Goal: Transaction & Acquisition: Book appointment/travel/reservation

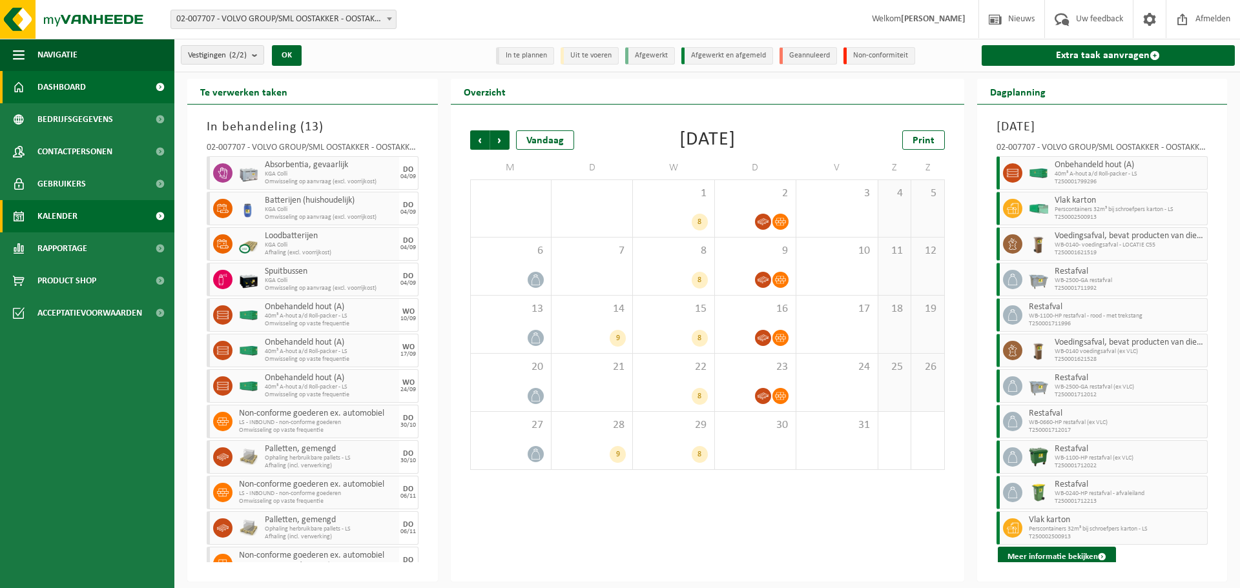
click at [83, 93] on span "Dashboard" at bounding box center [61, 87] width 48 height 32
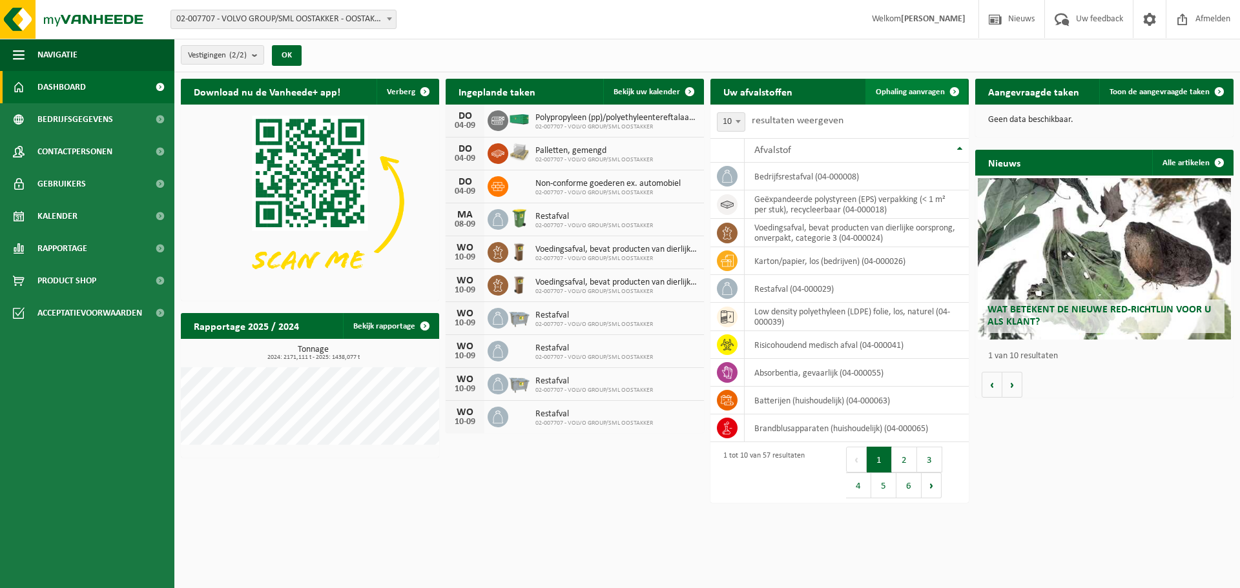
click at [901, 93] on span "Ophaling aanvragen" at bounding box center [910, 92] width 69 height 8
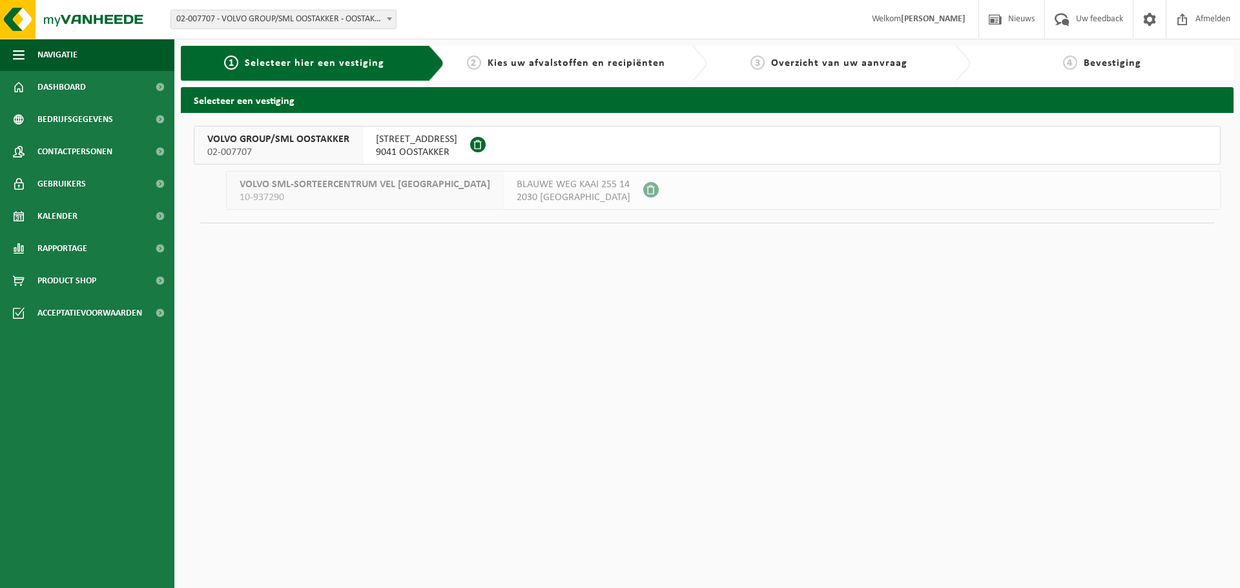
click at [346, 127] on div "VOLVO GROUP/SML OOSTAKKER 02-007707" at bounding box center [278, 145] width 169 height 37
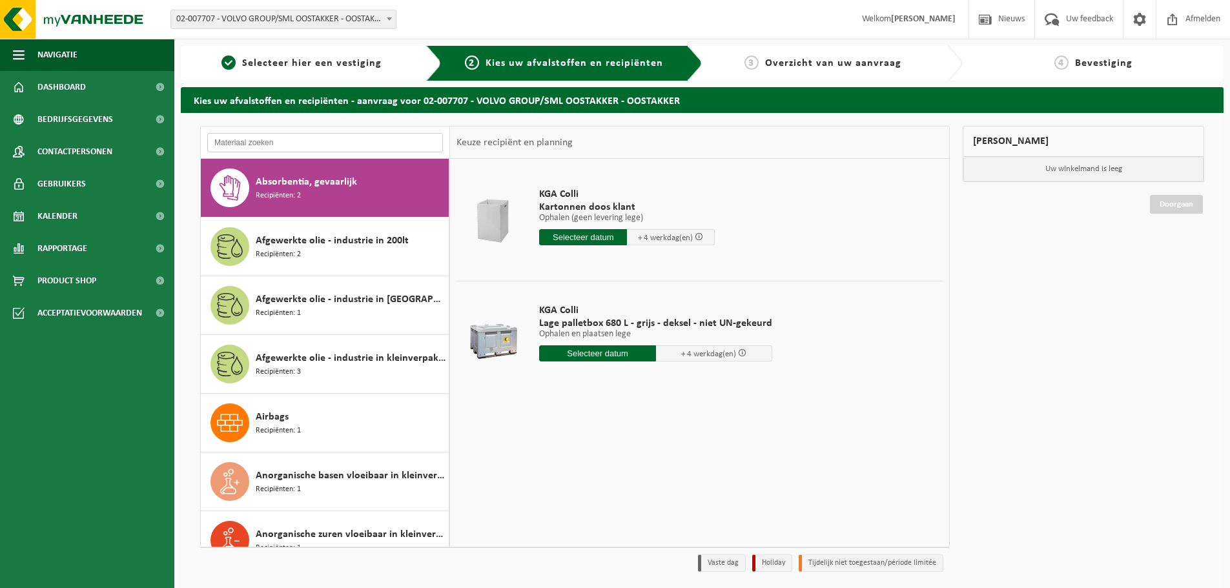
click at [285, 151] on input "text" at bounding box center [325, 142] width 236 height 19
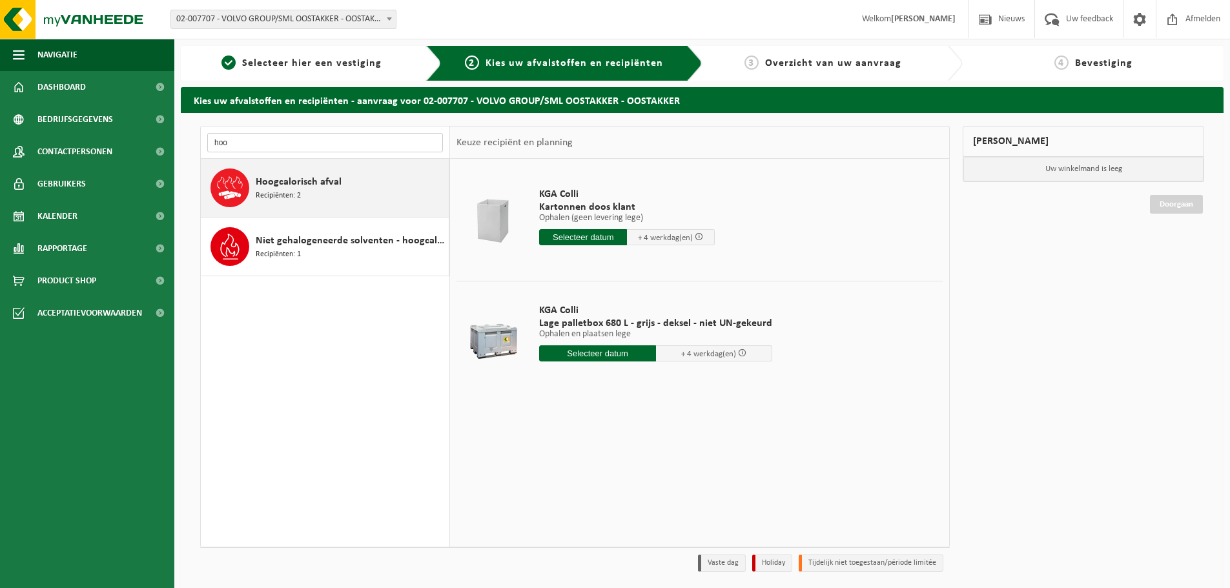
type input "hoo"
click at [296, 178] on span "Hoogcalorisch afval" at bounding box center [299, 181] width 86 height 15
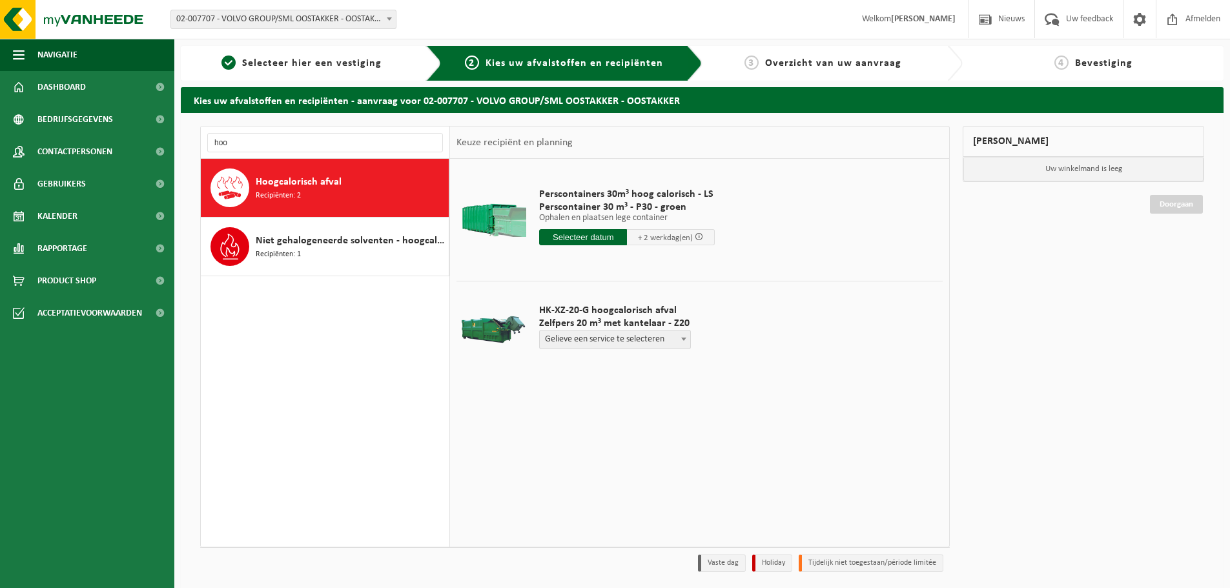
click at [590, 204] on span "Perscontainer 30 m³ - P30 - groen" at bounding box center [627, 207] width 176 height 13
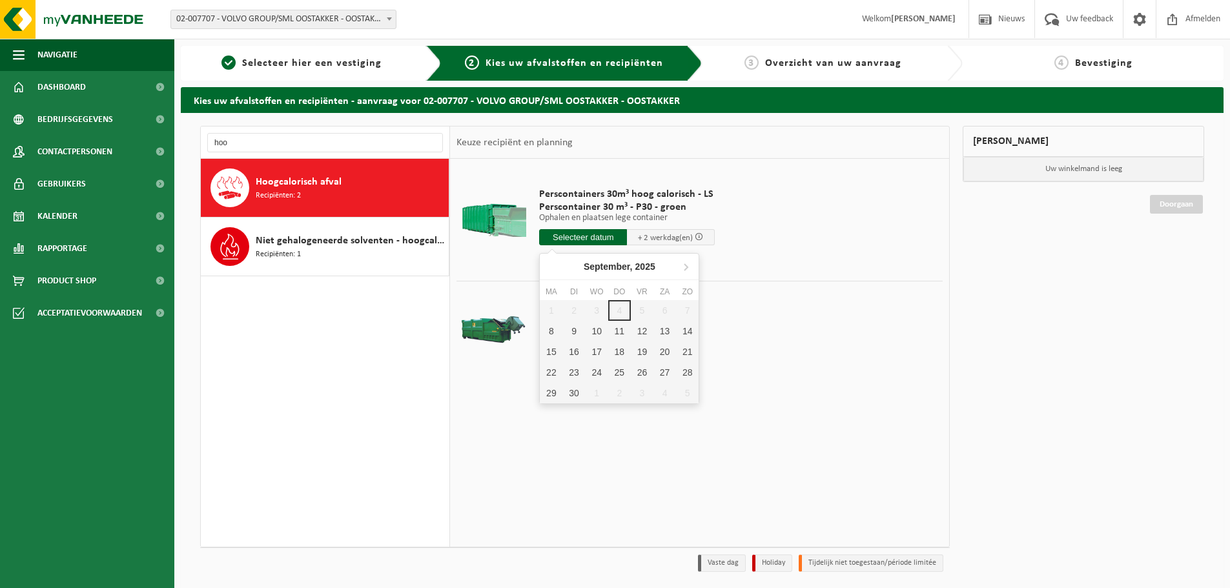
click at [586, 232] on input "text" at bounding box center [583, 237] width 88 height 16
click at [543, 331] on div "8" at bounding box center [551, 331] width 23 height 21
type input "Van 2025-09-08"
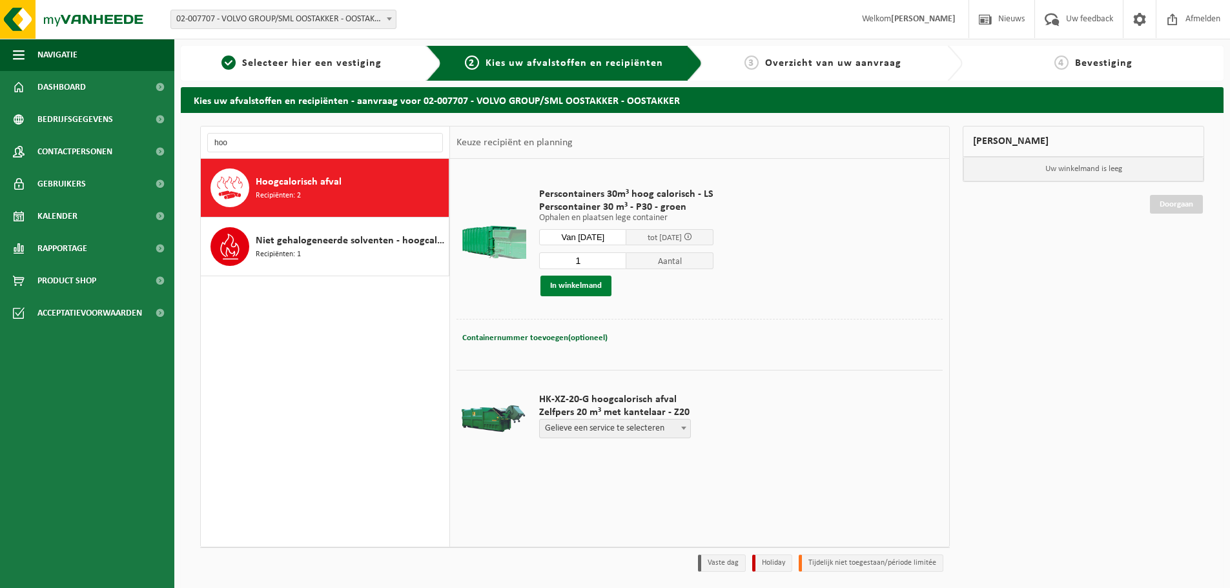
click at [584, 288] on button "In winkelmand" at bounding box center [576, 286] width 71 height 21
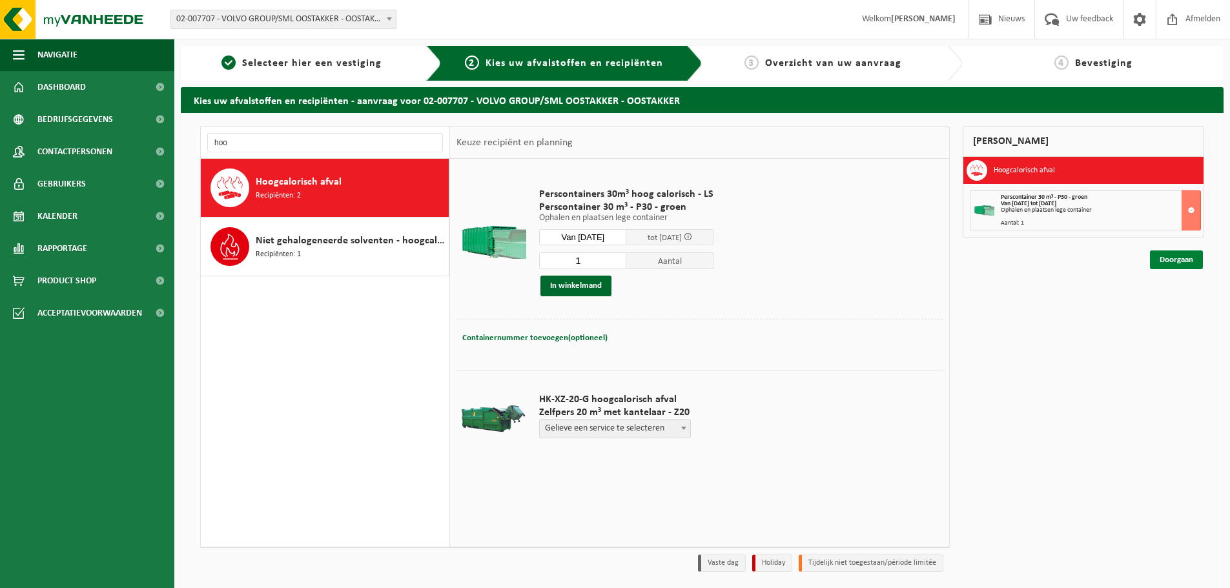
click at [1169, 259] on link "Doorgaan" at bounding box center [1176, 260] width 53 height 19
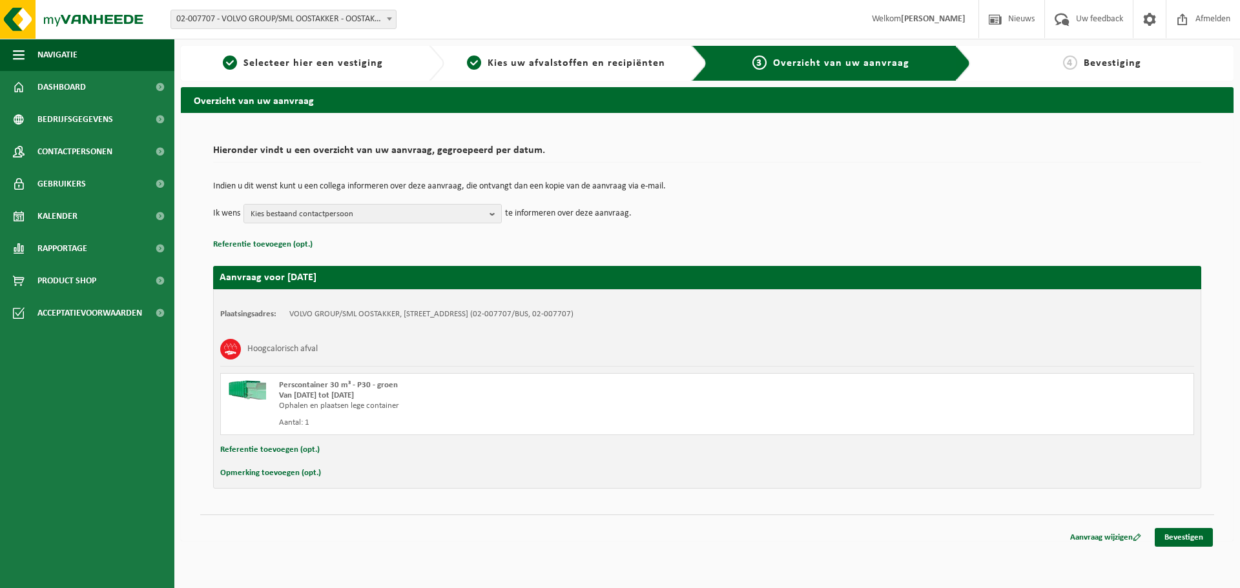
click at [282, 479] on button "Opmerking toevoegen (opt.)" at bounding box center [270, 473] width 101 height 17
click at [337, 480] on input "text" at bounding box center [732, 474] width 898 height 19
type input "Volledig gevuld met karton wegens onze problemen met de kartonpers"
click at [497, 207] on b "button" at bounding box center [495, 214] width 12 height 18
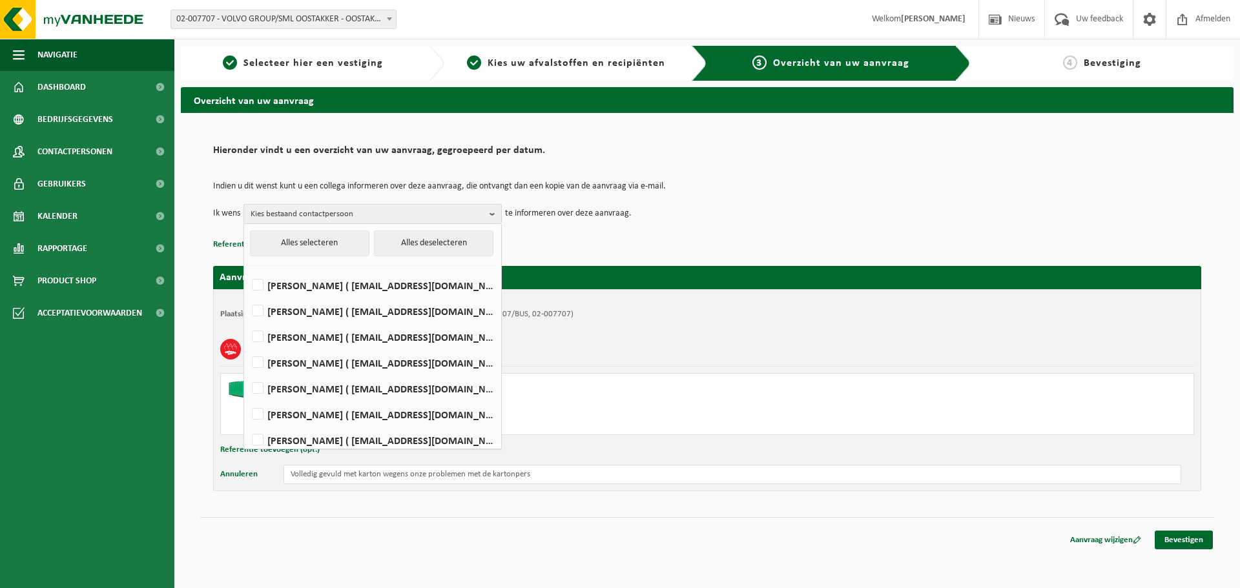
click at [358, 216] on span "Kies bestaand contactpersoon" at bounding box center [368, 214] width 234 height 19
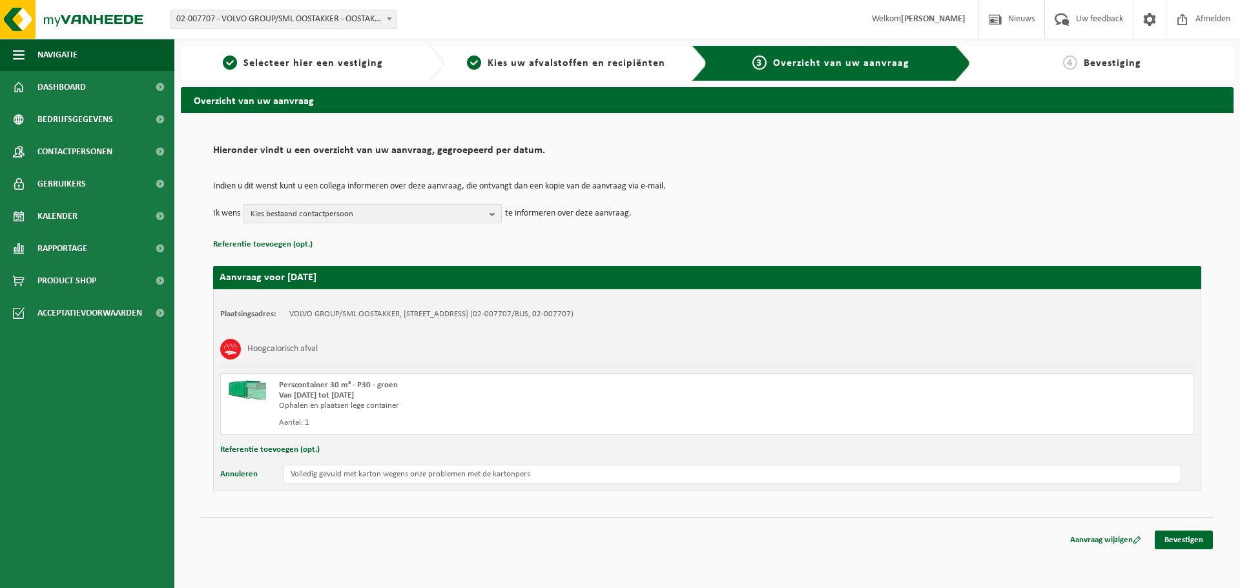
click at [358, 216] on span "Kies bestaand contactpersoon" at bounding box center [368, 214] width 234 height 19
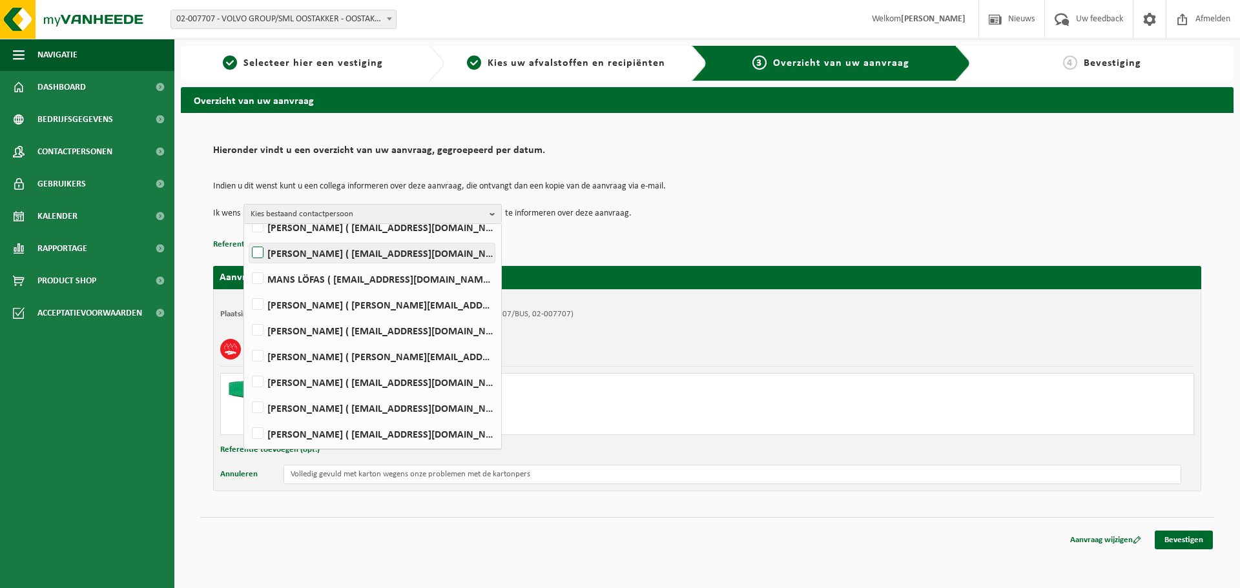
scroll to position [395, 0]
click at [733, 224] on div "Indien u dit wenst kunt u een collega informeren over deze aanvraag, die ontvan…" at bounding box center [707, 202] width 988 height 67
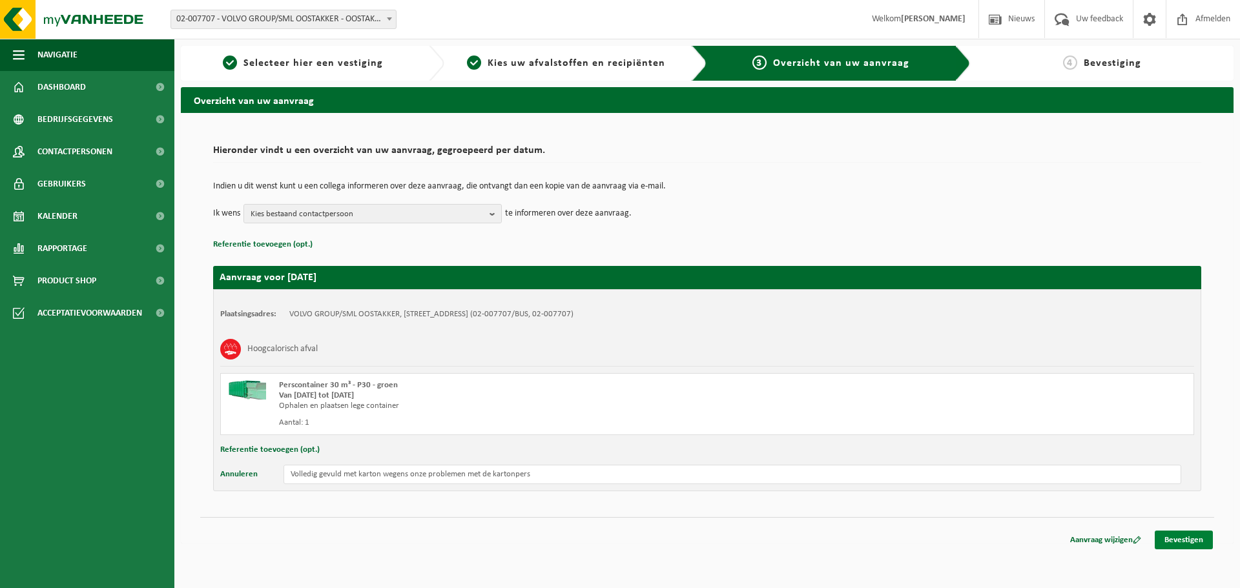
click at [1182, 541] on link "Bevestigen" at bounding box center [1184, 540] width 58 height 19
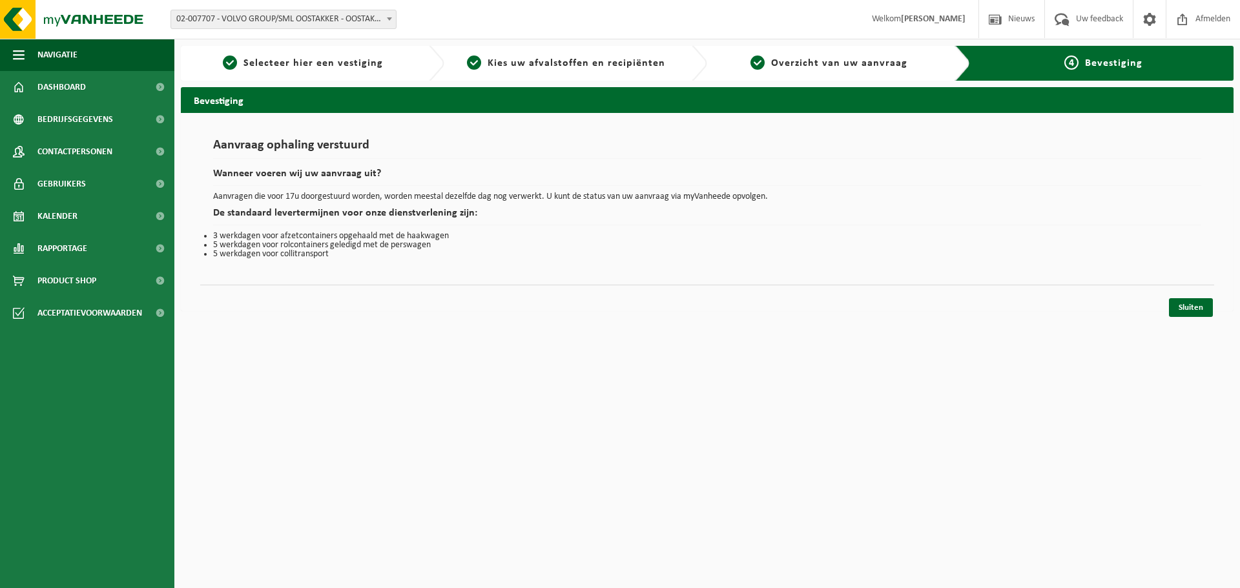
click at [929, 176] on h2 "Wanneer voeren wij uw aanvraag uit?" at bounding box center [707, 177] width 988 height 17
